Goal: Check status

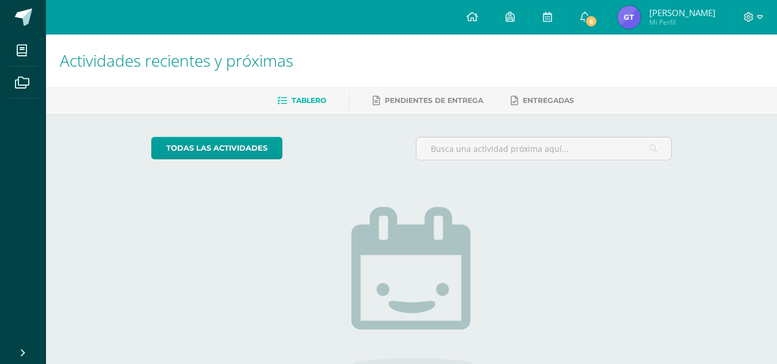
click at [685, 15] on span "[PERSON_NAME]" at bounding box center [682, 13] width 66 height 12
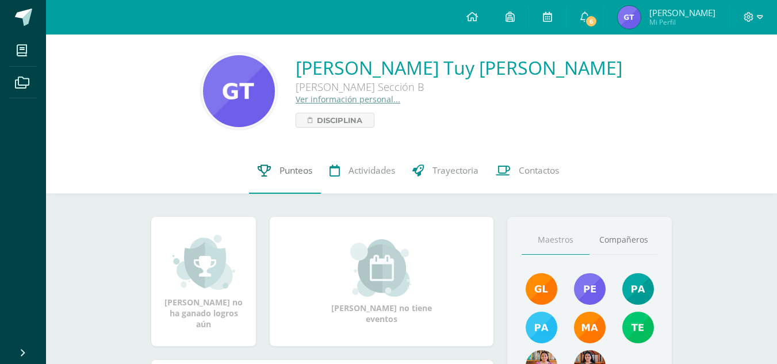
click at [296, 174] on span "Punteos" at bounding box center [296, 170] width 33 height 12
